Goal: Task Accomplishment & Management: Use online tool/utility

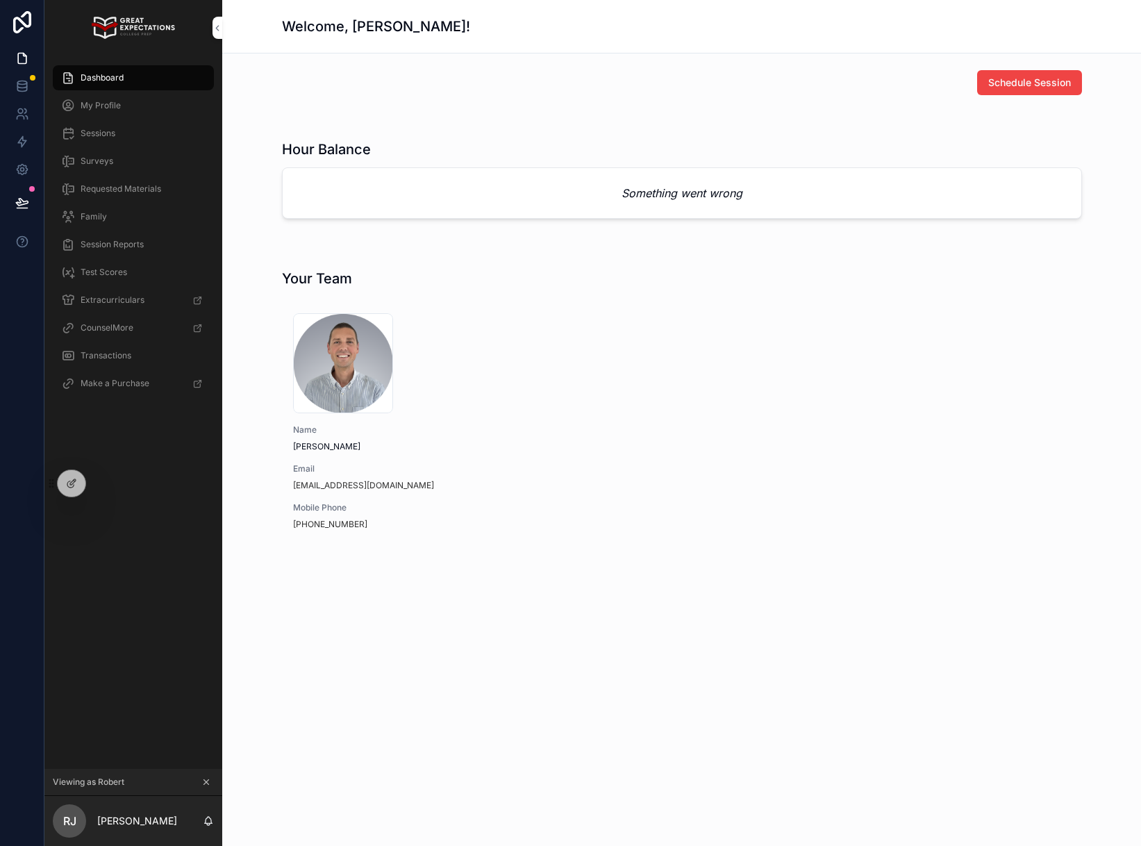
click at [0, 0] on icon at bounding box center [0, 0] width 0 height 0
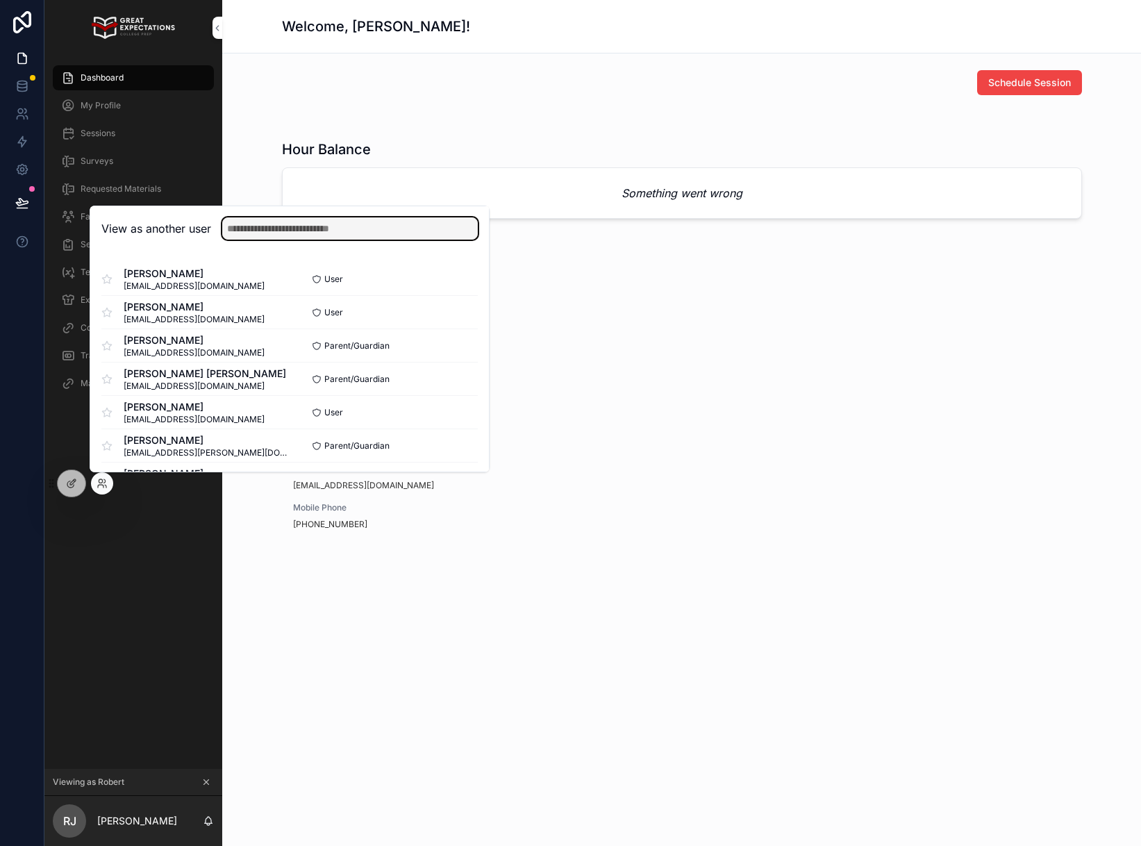
click at [346, 235] on input "text" at bounding box center [350, 228] width 256 height 22
type input "******"
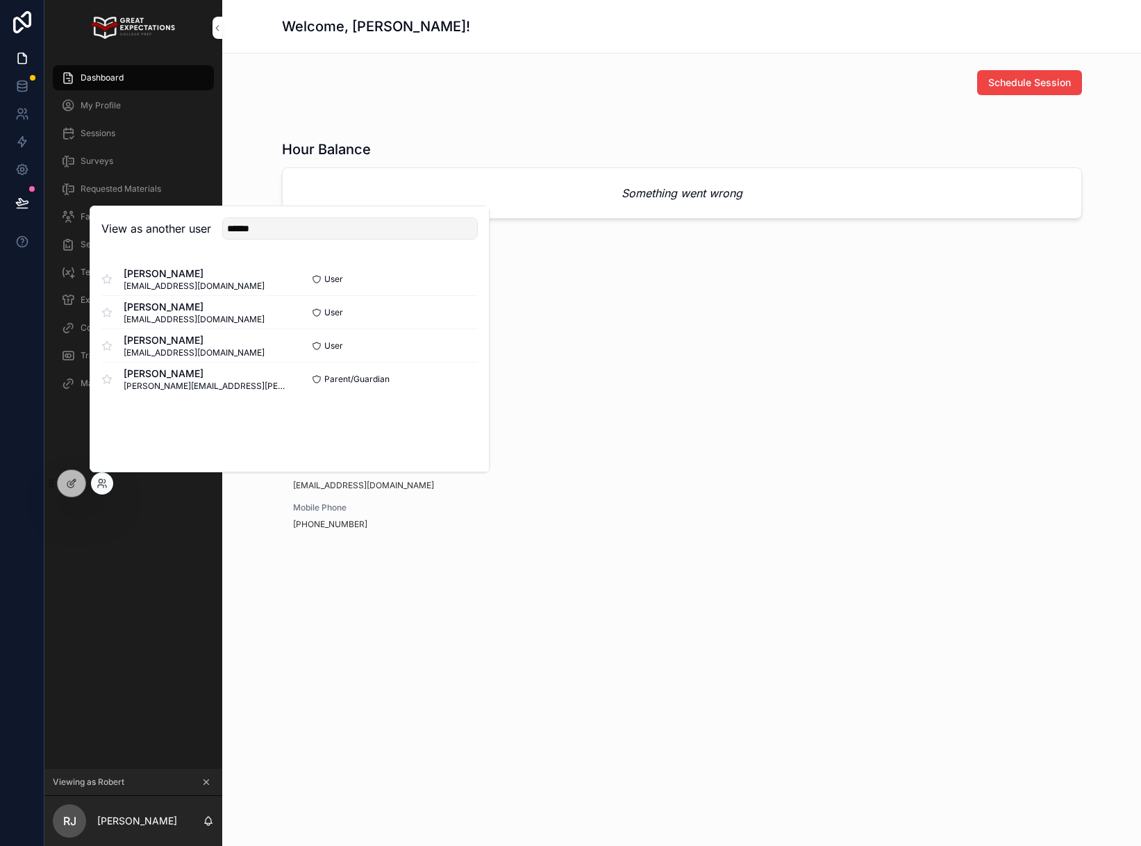
click at [0, 0] on button "Select" at bounding box center [0, 0] width 0 height 0
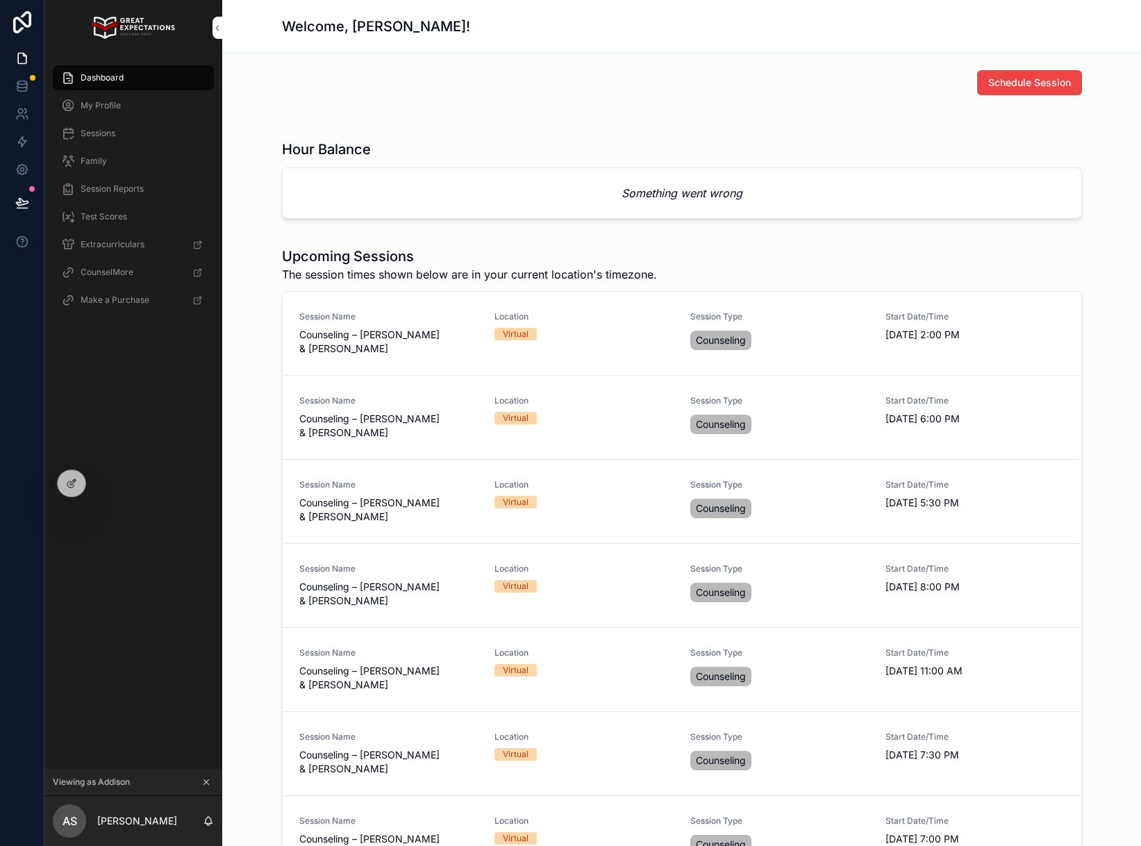
click at [135, 83] on div "Dashboard" at bounding box center [133, 78] width 144 height 22
click at [651, 193] on em "Something went wrong" at bounding box center [682, 193] width 121 height 17
click at [207, 786] on icon "scrollable content" at bounding box center [206, 782] width 10 height 10
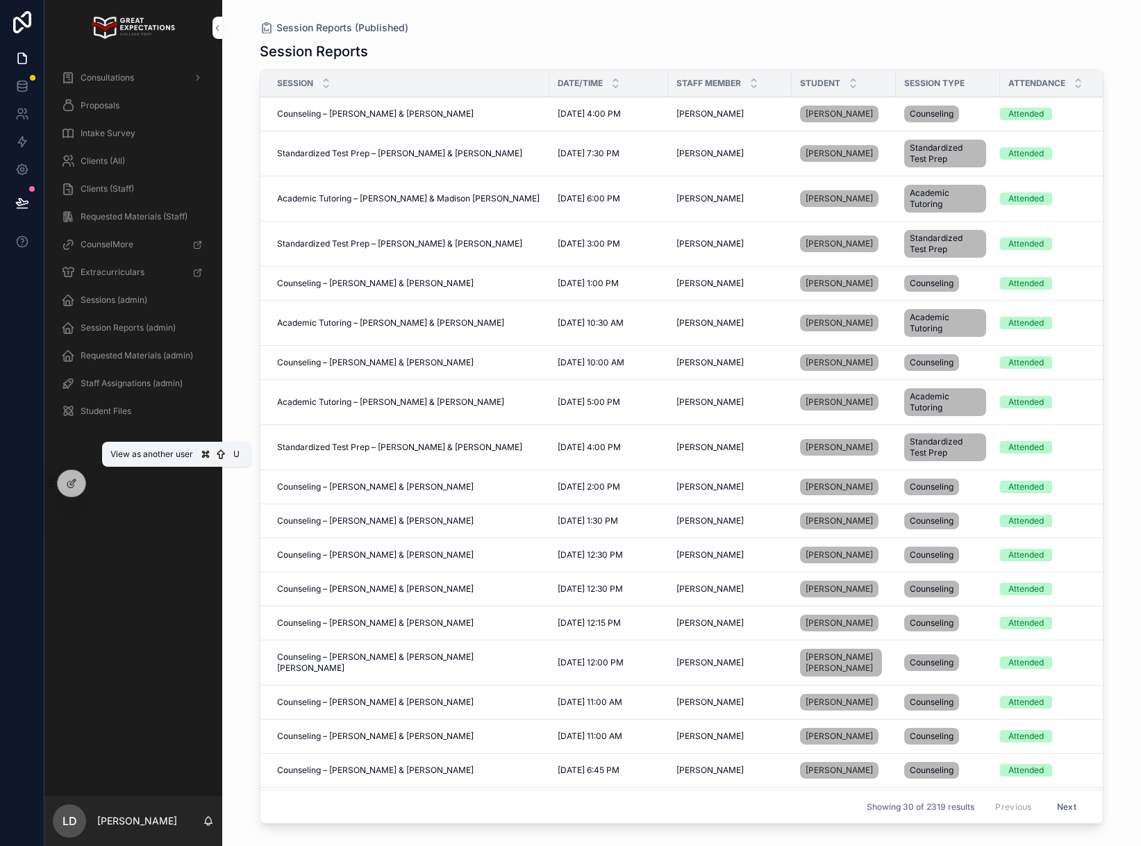
click at [0, 0] on icon at bounding box center [0, 0] width 0 height 0
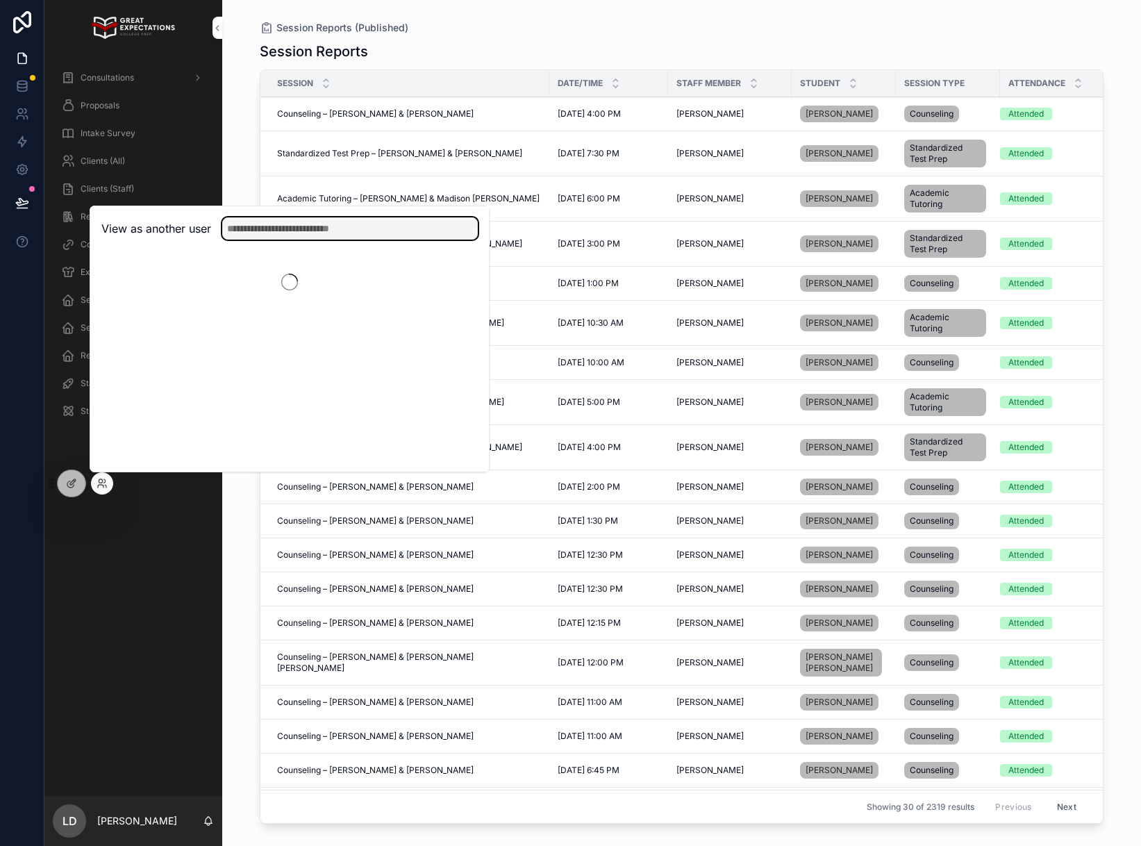
click at [282, 233] on input "text" at bounding box center [350, 228] width 256 height 22
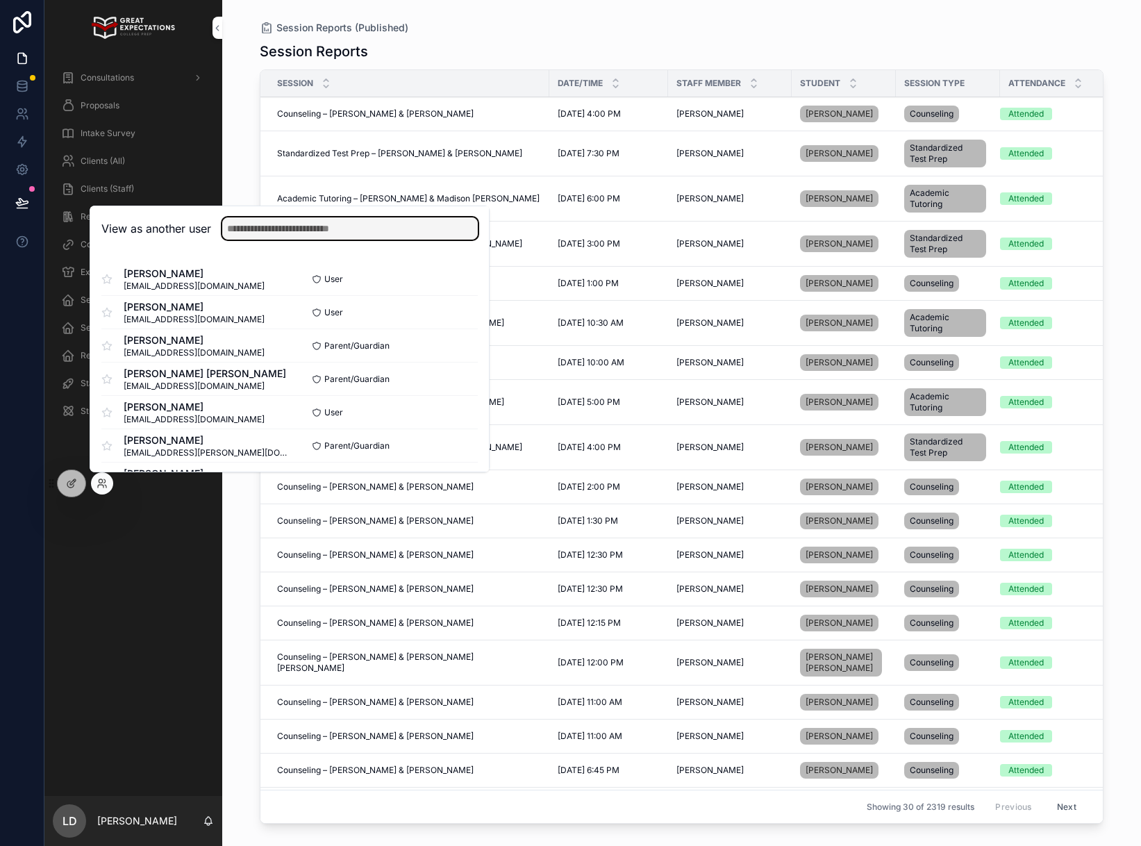
click at [246, 231] on input "text" at bounding box center [350, 228] width 256 height 22
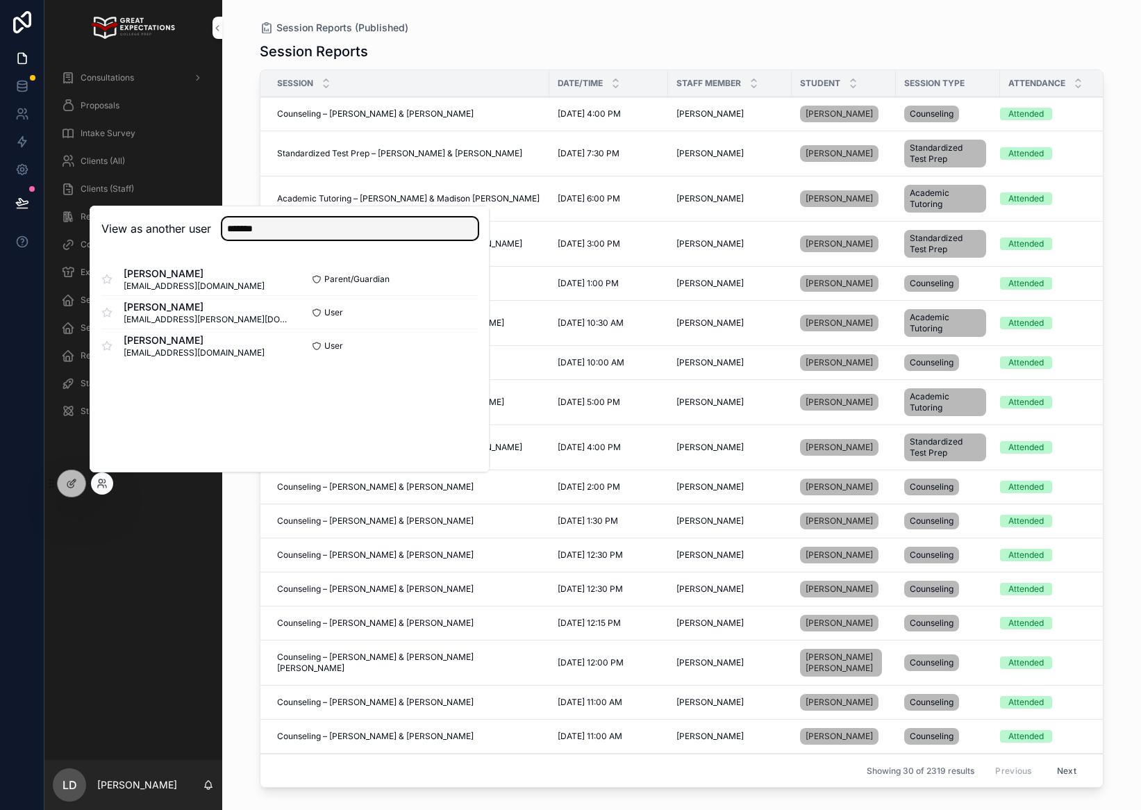
type input "*******"
click at [0, 0] on button "Select" at bounding box center [0, 0] width 0 height 0
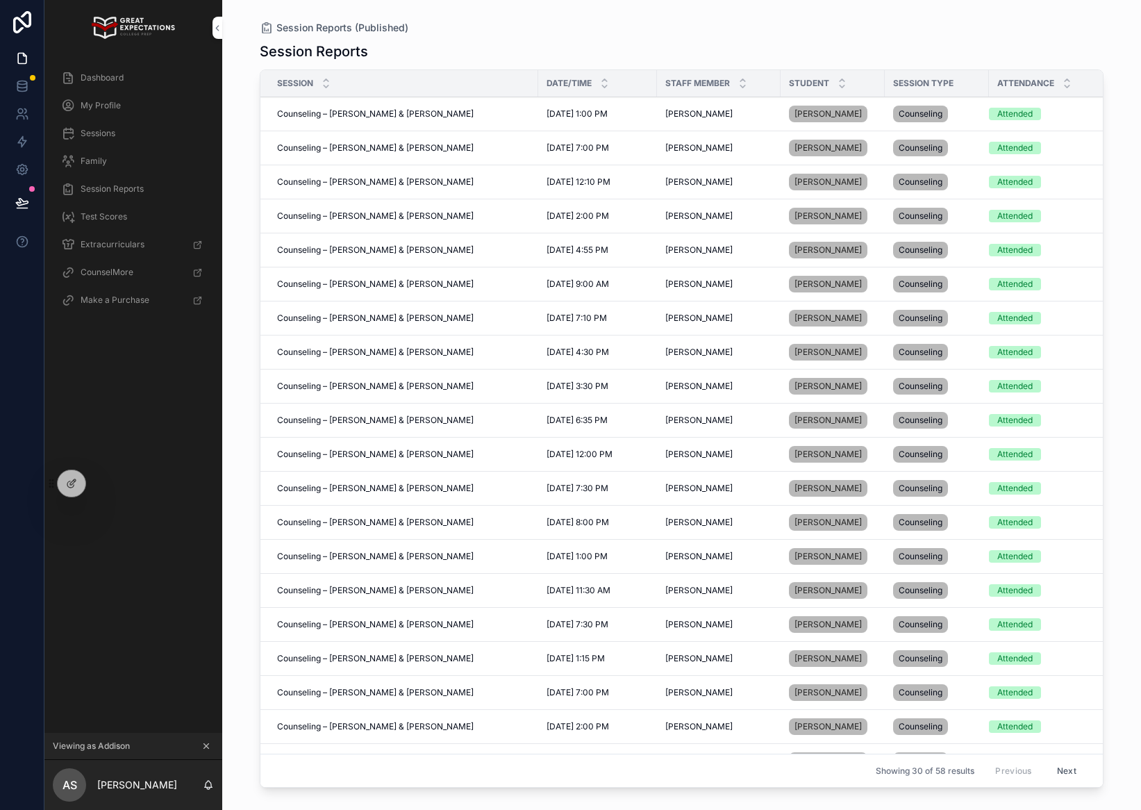
click at [103, 75] on span "Dashboard" at bounding box center [102, 77] width 43 height 11
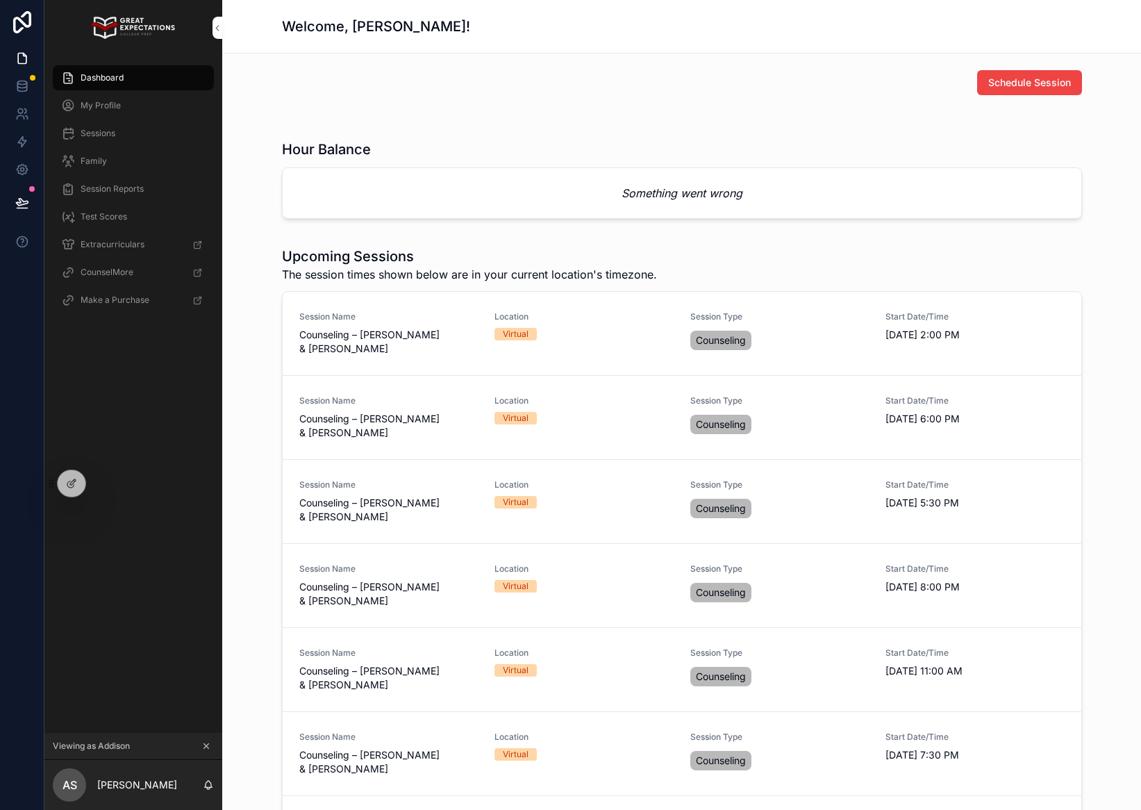
click at [0, 0] on div at bounding box center [0, 0] width 0 height 0
click at [101, 486] on div "Dashboard My Profile Sessions Family Session Reports Test Scores Extracurricula…" at bounding box center [133, 394] width 178 height 677
click at [0, 0] on icon at bounding box center [0, 0] width 0 height 0
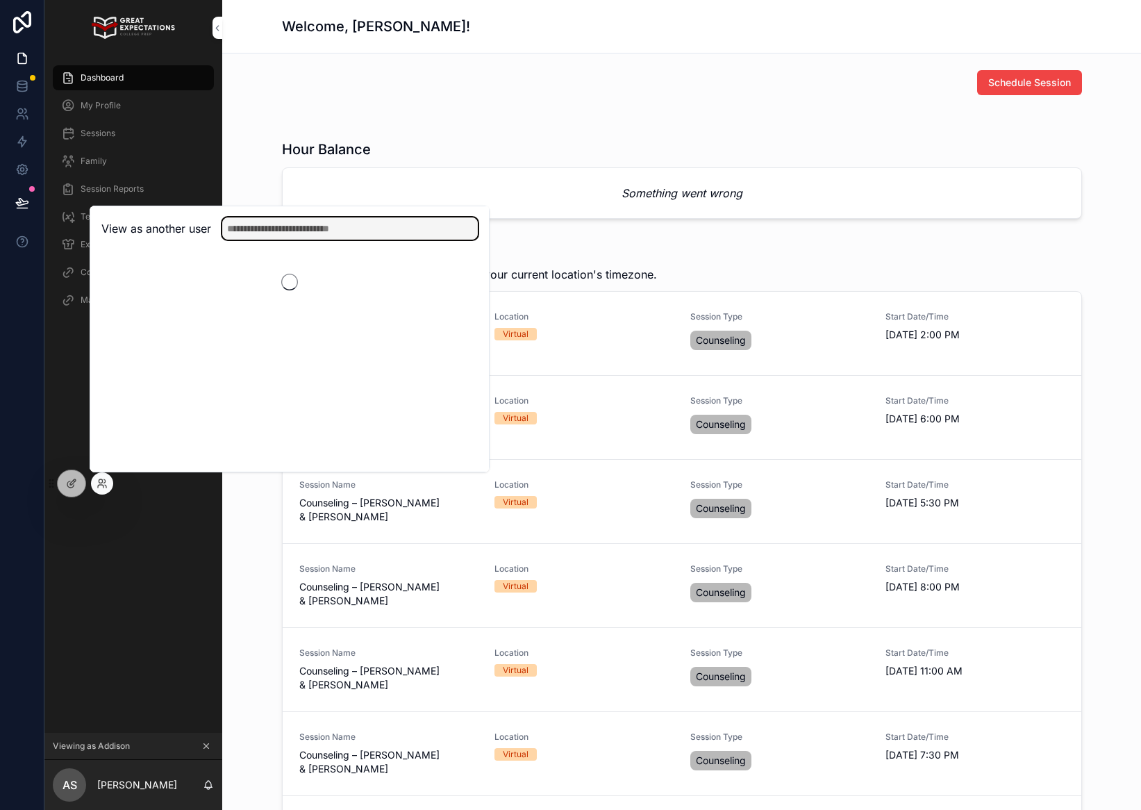
click at [259, 233] on input "text" at bounding box center [350, 228] width 256 height 22
type input "*****"
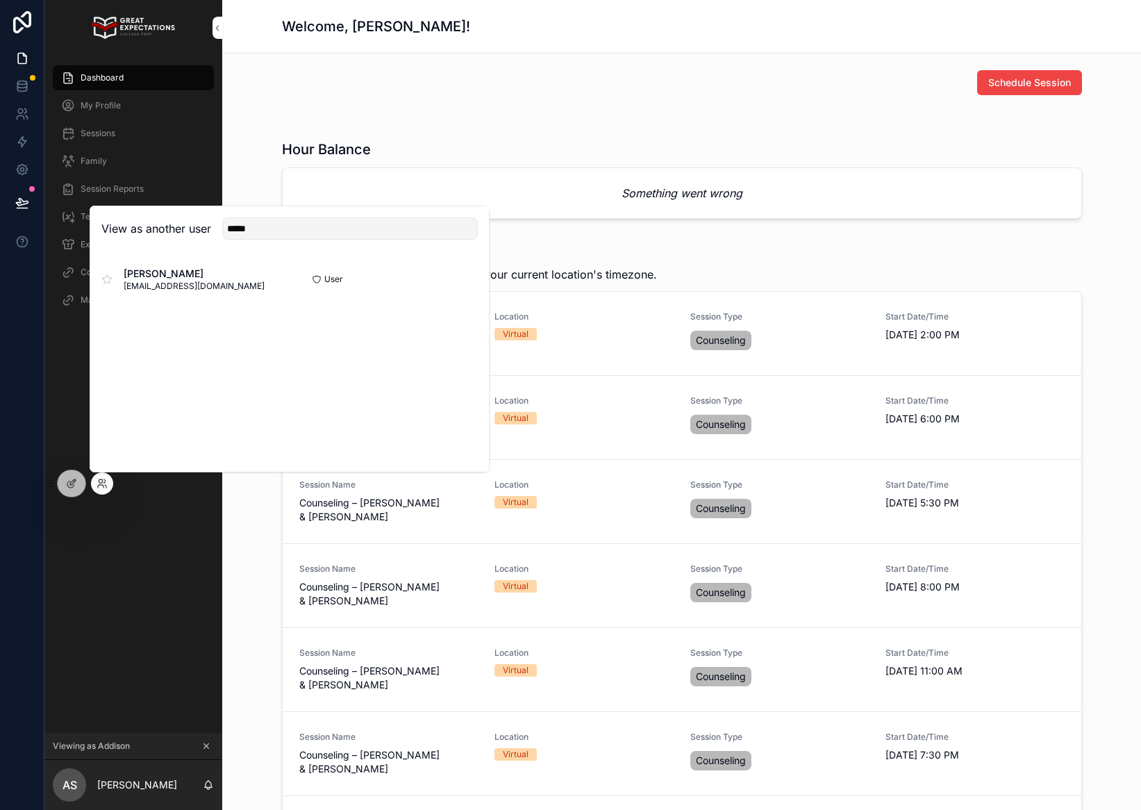
click at [0, 0] on button "Select" at bounding box center [0, 0] width 0 height 0
